Goal: Task Accomplishment & Management: Use online tool/utility

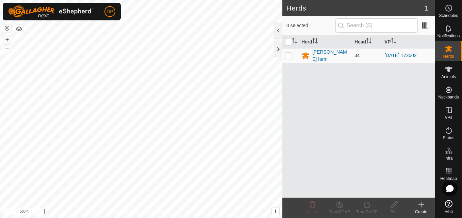
click at [288, 53] on p-checkbox at bounding box center [288, 55] width 7 height 5
checkbox input "true"
click at [367, 207] on icon at bounding box center [366, 205] width 8 height 8
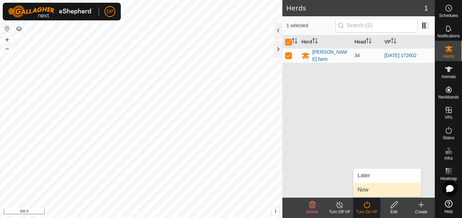
click at [368, 190] on link "Now" at bounding box center [386, 190] width 67 height 14
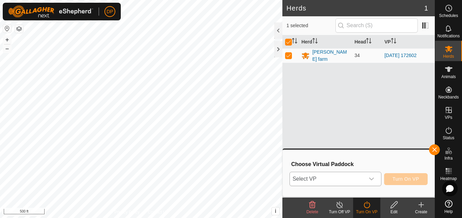
click at [367, 179] on div "dropdown trigger" at bounding box center [371, 179] width 14 height 14
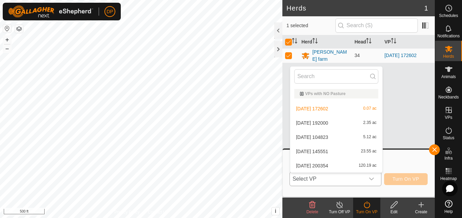
click at [371, 152] on li "2025-08-07 145551 23.55 ac" at bounding box center [336, 152] width 92 height 14
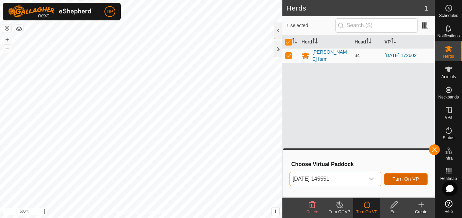
click at [404, 174] on button "Turn On VP" at bounding box center [406, 179] width 44 height 12
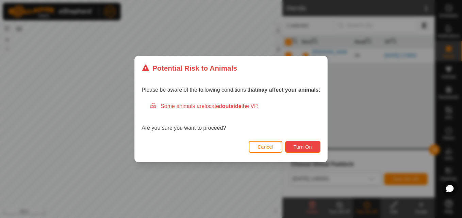
click at [297, 148] on span "Turn On" at bounding box center [302, 146] width 18 height 5
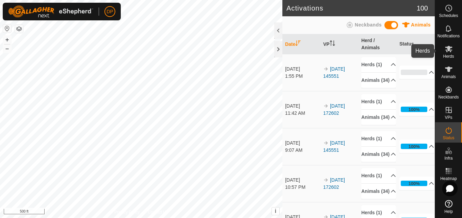
click at [449, 51] on icon at bounding box center [448, 49] width 7 height 6
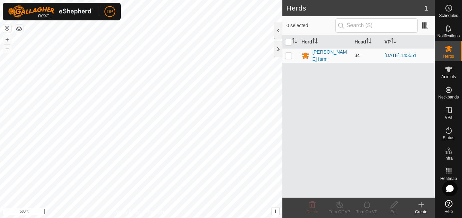
click at [290, 57] on p-checkbox at bounding box center [288, 55] width 7 height 5
checkbox input "true"
click at [365, 204] on icon at bounding box center [366, 205] width 8 height 8
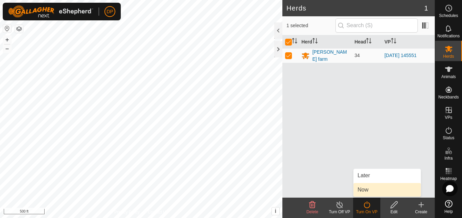
click at [372, 189] on link "Now" at bounding box center [386, 190] width 67 height 14
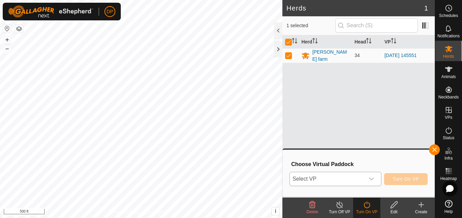
click at [369, 179] on div "dropdown trigger" at bounding box center [371, 179] width 14 height 14
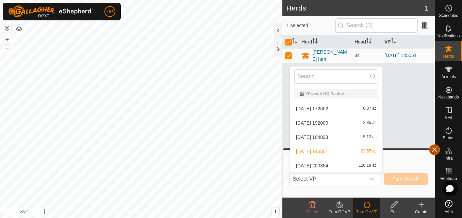
click at [432, 149] on span "button" at bounding box center [433, 149] width 5 height 5
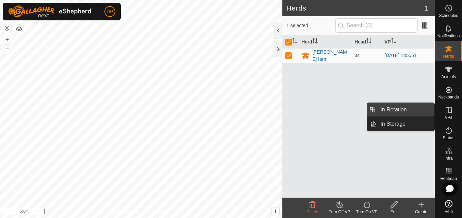
drag, startPoint x: 417, startPoint y: 107, endPoint x: 412, endPoint y: 107, distance: 4.8
click at [412, 107] on link "In Rotation" at bounding box center [405, 110] width 58 height 14
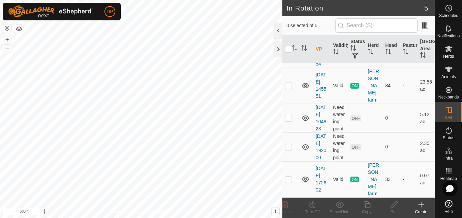
scroll to position [59, 0]
checkbox input "false"
click at [278, 49] on div at bounding box center [278, 49] width 8 height 16
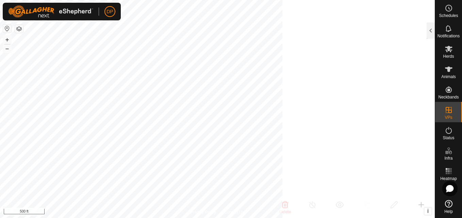
scroll to position [172, 0]
